Goal: Task Accomplishment & Management: Manage account settings

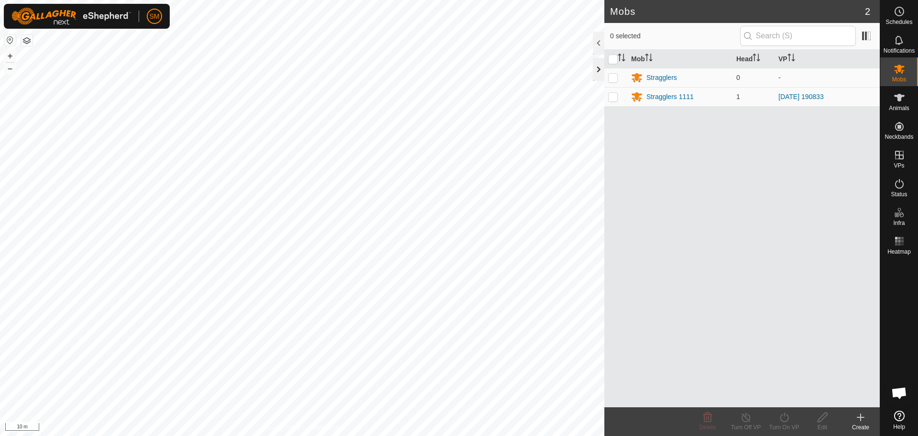
click at [599, 71] on div at bounding box center [598, 69] width 11 height 23
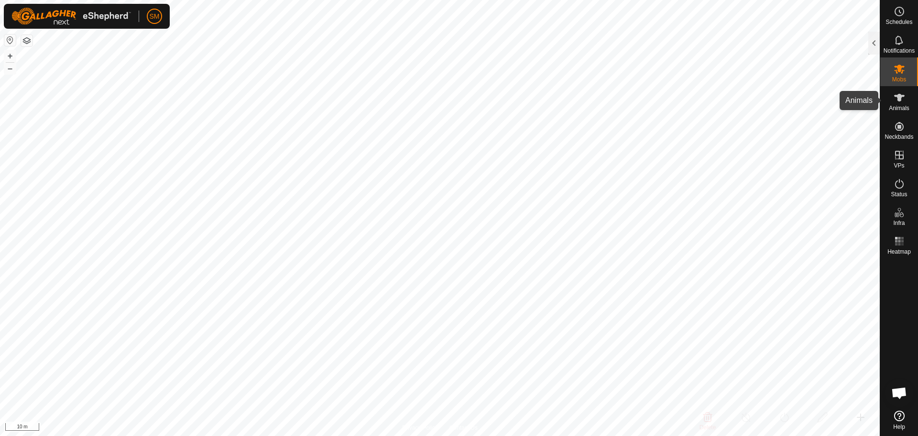
click at [897, 103] on icon at bounding box center [899, 97] width 11 height 11
checkbox input "true"
checkbox input "false"
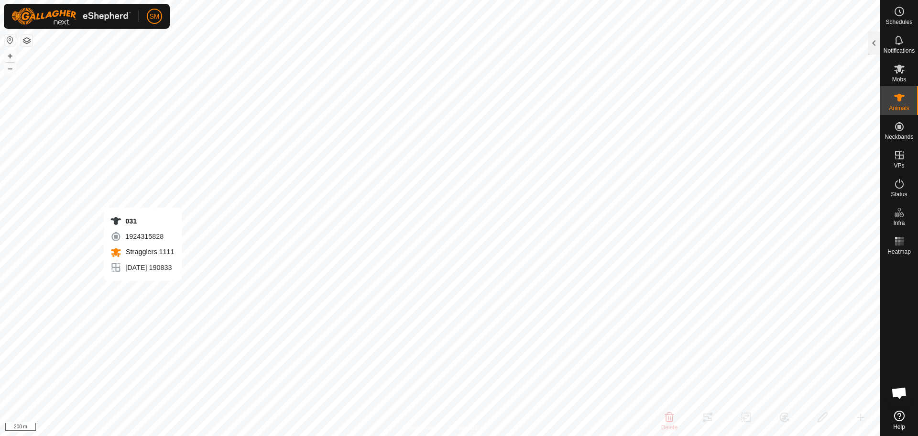
checkbox input "false"
checkbox input "true"
click at [219, 435] on html "SM Schedules Notifications Mobs Animals Neckbands VPs Status Infra Heatmap Help…" at bounding box center [459, 218] width 918 height 436
